Goal: Information Seeking & Learning: Learn about a topic

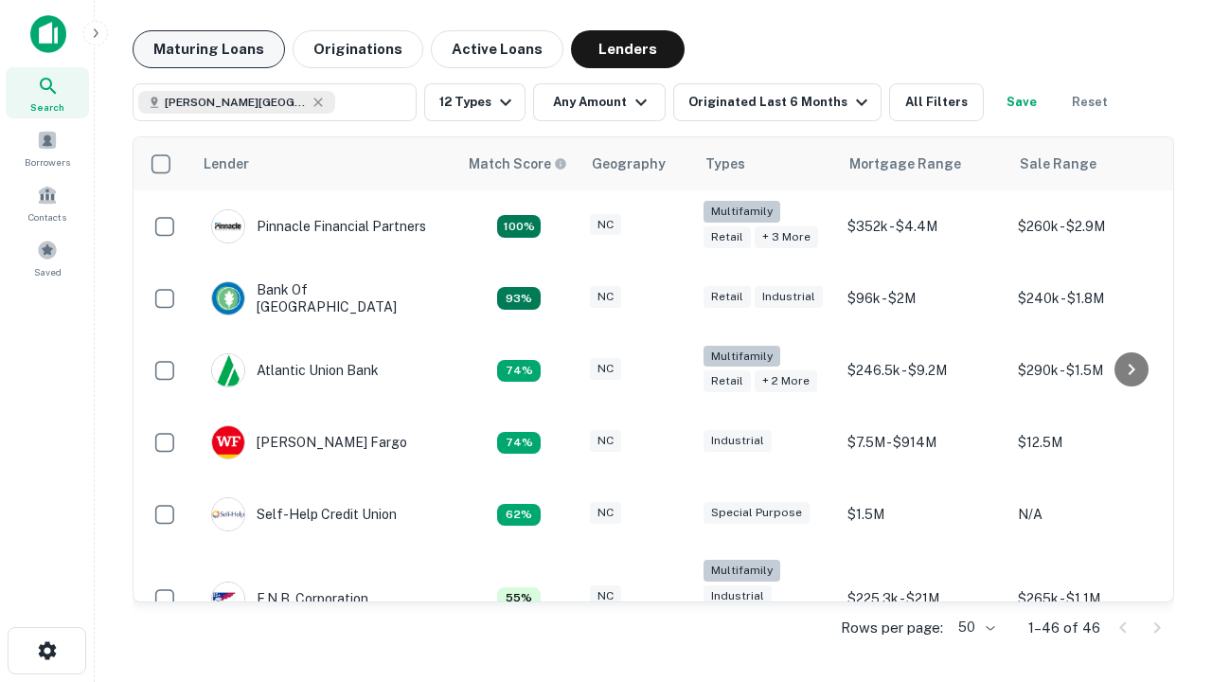
click at [208, 49] on button "Maturing Loans" at bounding box center [209, 49] width 152 height 38
